Goal: Transaction & Acquisition: Register for event/course

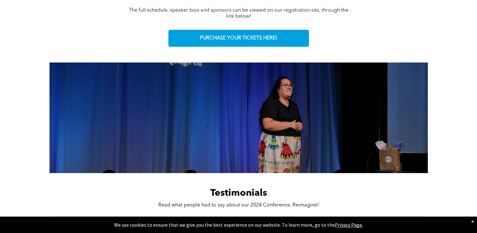
scroll to position [315, 0]
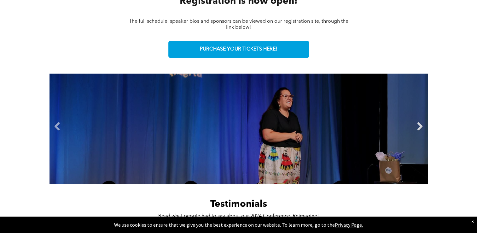
click at [419, 126] on link "Next" at bounding box center [419, 126] width 9 height 9
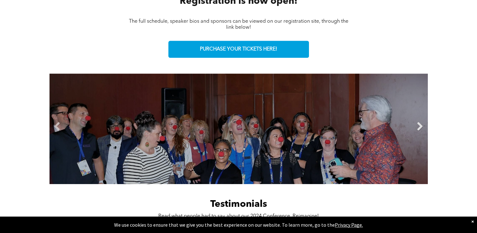
click at [420, 125] on link "Next" at bounding box center [419, 126] width 9 height 9
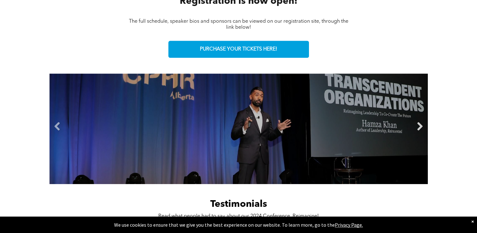
click at [420, 125] on link "Next" at bounding box center [419, 126] width 9 height 9
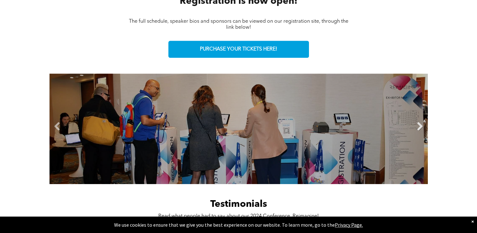
click at [420, 125] on link "Next" at bounding box center [419, 126] width 9 height 9
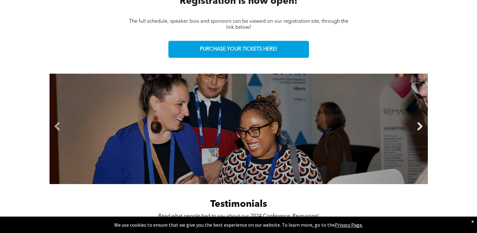
click at [420, 125] on link "Next" at bounding box center [419, 126] width 9 height 9
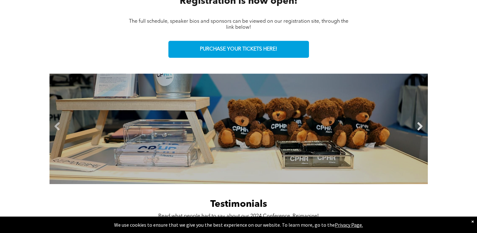
click at [420, 125] on link "Next" at bounding box center [419, 126] width 9 height 9
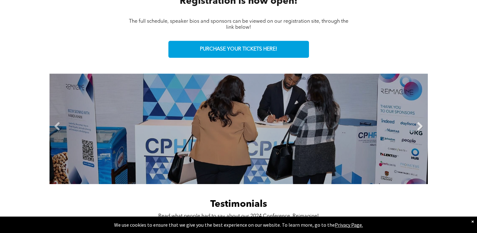
click at [420, 125] on link "Next" at bounding box center [419, 126] width 9 height 9
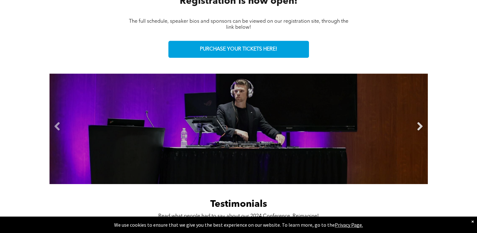
click at [420, 125] on link "Next" at bounding box center [419, 126] width 9 height 9
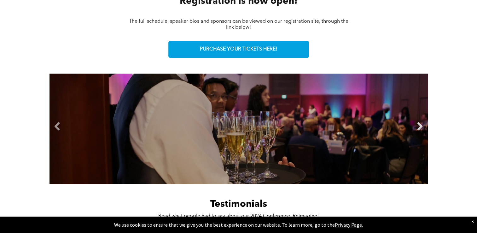
click at [420, 125] on link "Next" at bounding box center [419, 126] width 9 height 9
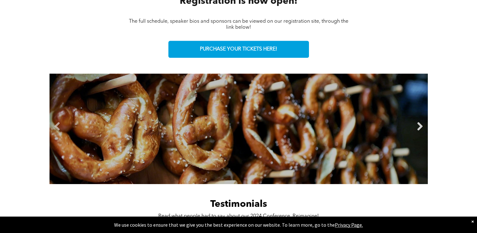
click at [420, 125] on link "Next" at bounding box center [419, 126] width 9 height 9
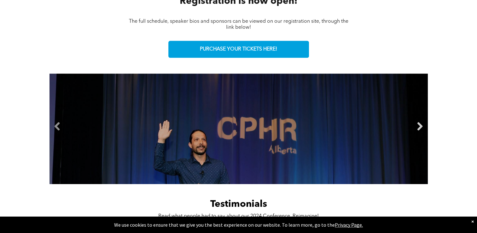
click at [420, 125] on link "Next" at bounding box center [419, 126] width 9 height 9
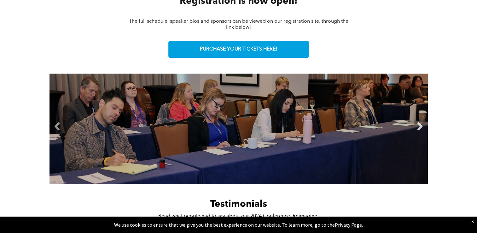
click at [420, 125] on link "Next" at bounding box center [419, 126] width 9 height 9
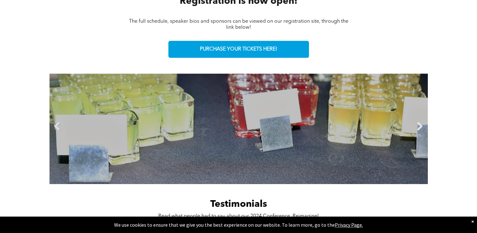
click at [420, 125] on link "Next" at bounding box center [419, 126] width 9 height 9
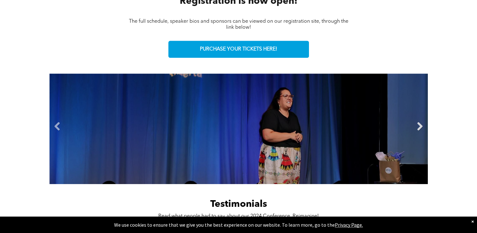
click at [420, 125] on link "Next" at bounding box center [419, 126] width 9 height 9
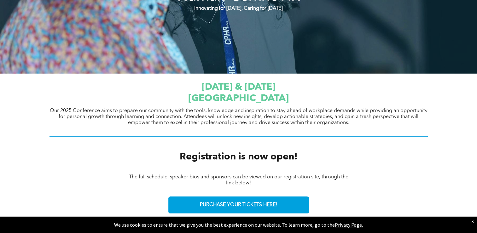
scroll to position [317, 0]
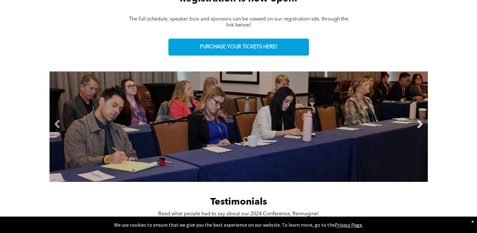
click at [419, 124] on link "Next" at bounding box center [419, 123] width 9 height 9
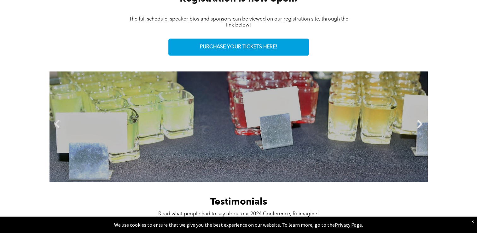
click at [419, 124] on link "Next" at bounding box center [419, 123] width 9 height 9
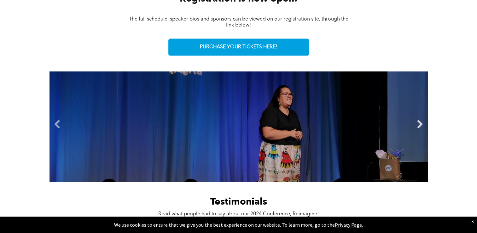
click at [419, 124] on link "Next" at bounding box center [419, 123] width 9 height 9
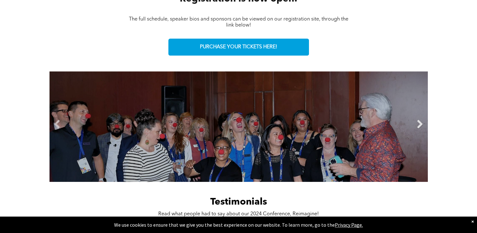
click at [419, 124] on link "Next" at bounding box center [419, 123] width 9 height 9
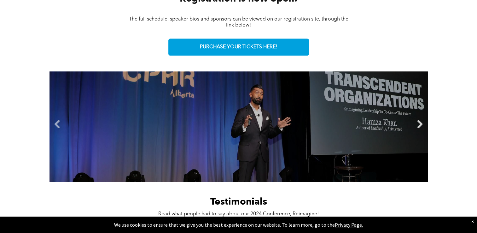
click at [419, 124] on link "Next" at bounding box center [419, 123] width 9 height 9
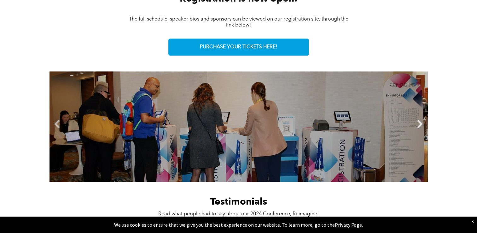
click at [419, 124] on link "Next" at bounding box center [419, 123] width 9 height 9
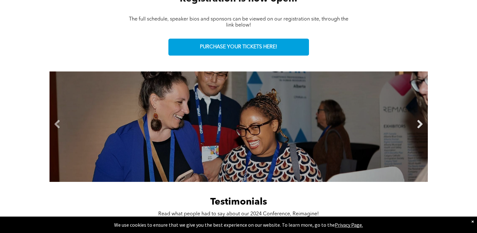
click at [420, 122] on link "Next" at bounding box center [419, 123] width 9 height 9
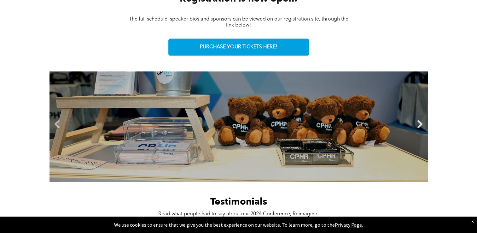
click at [420, 122] on link "Next" at bounding box center [419, 123] width 9 height 9
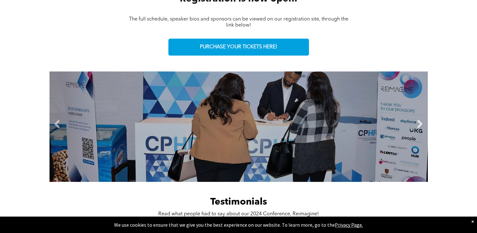
click at [420, 122] on link "Next" at bounding box center [419, 123] width 9 height 9
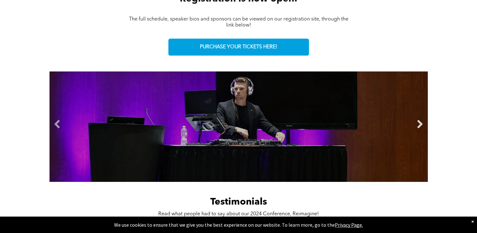
click at [420, 122] on link "Next" at bounding box center [419, 123] width 9 height 9
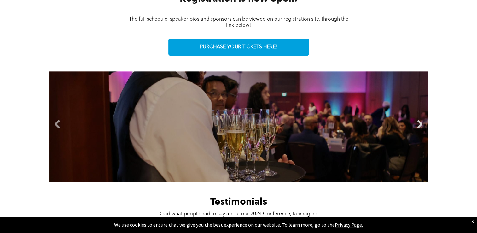
click at [420, 122] on link "Next" at bounding box center [419, 123] width 9 height 9
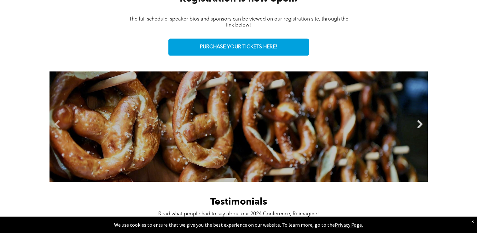
click at [420, 122] on link "Next" at bounding box center [419, 123] width 9 height 9
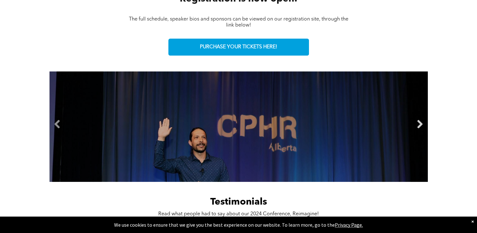
click at [420, 122] on link "Next" at bounding box center [419, 123] width 9 height 9
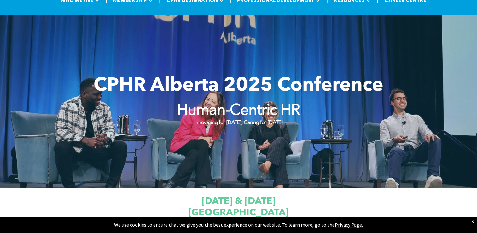
scroll to position [32, 0]
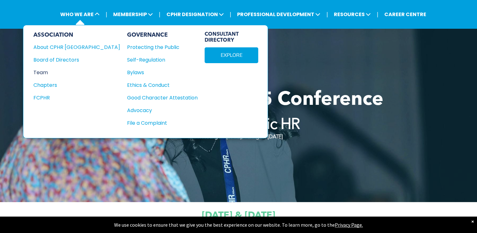
click at [42, 70] on div "Team" at bounding box center [72, 72] width 78 height 8
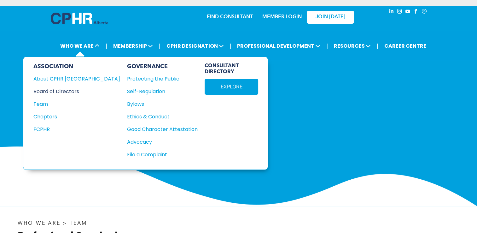
click at [62, 91] on div "Board of Directors" at bounding box center [72, 91] width 78 height 8
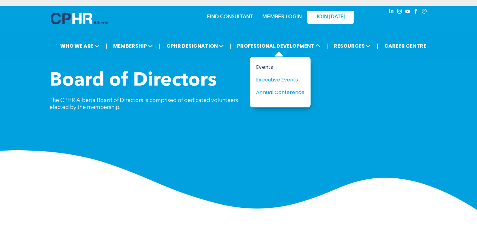
click at [266, 67] on div "Events" at bounding box center [277, 67] width 43 height 8
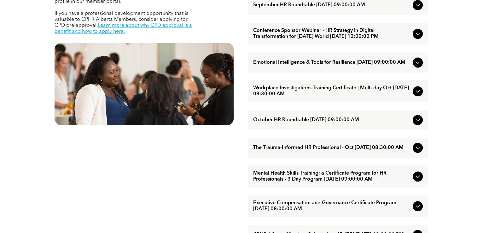
scroll to position [347, 0]
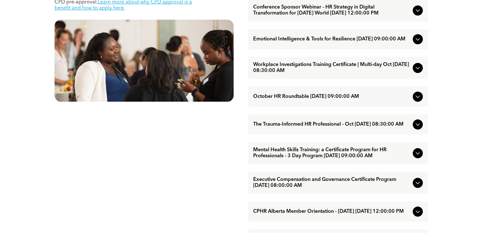
click at [416, 100] on icon at bounding box center [418, 97] width 8 height 8
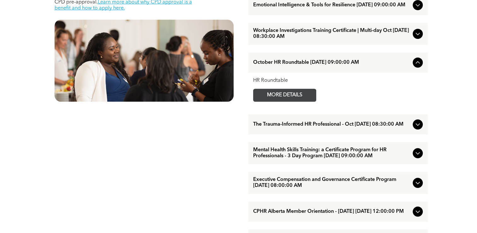
click at [298, 101] on span "MORE DETAILS" at bounding box center [285, 95] width 50 height 12
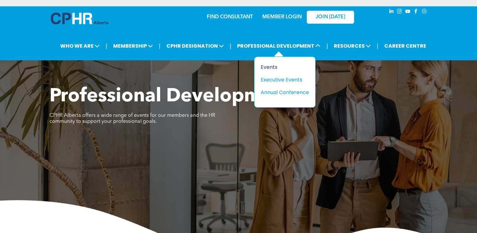
click at [277, 66] on div "Events" at bounding box center [282, 67] width 43 height 8
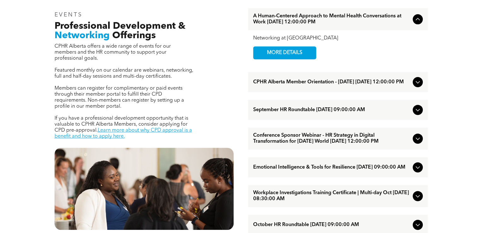
scroll to position [221, 0]
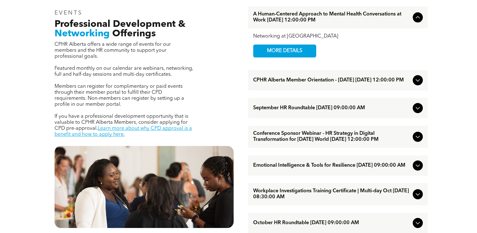
click at [419, 110] on icon at bounding box center [418, 108] width 8 height 8
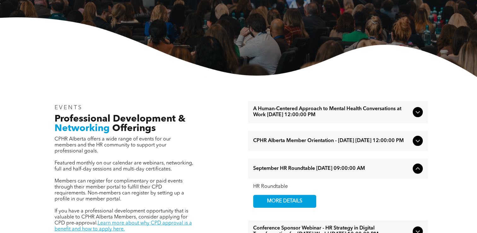
scroll to position [0, 0]
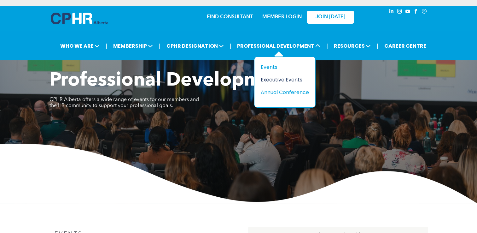
click at [275, 79] on div "Executive Events" at bounding box center [282, 80] width 43 height 8
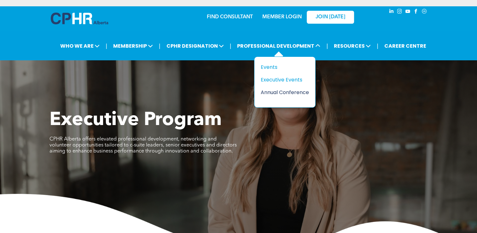
click at [282, 91] on div "Annual Conference" at bounding box center [282, 92] width 43 height 8
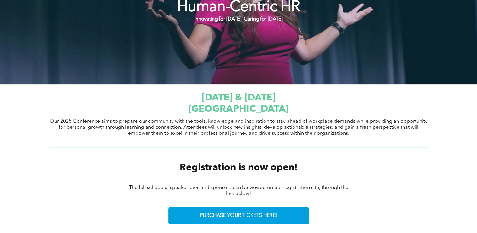
scroll to position [160, 0]
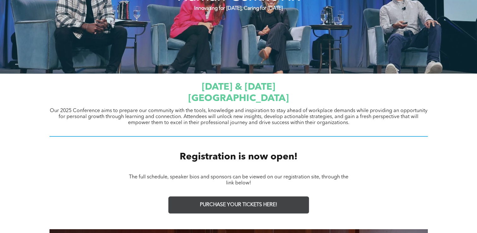
click at [240, 202] on span "PURCHASE YOUR TICKETS HERE!" at bounding box center [238, 205] width 77 height 6
